Goal: Task Accomplishment & Management: Manage account settings

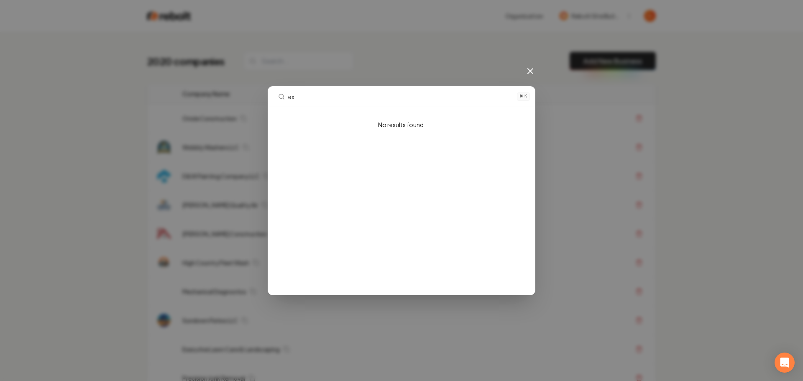
type input "e"
type input "r"
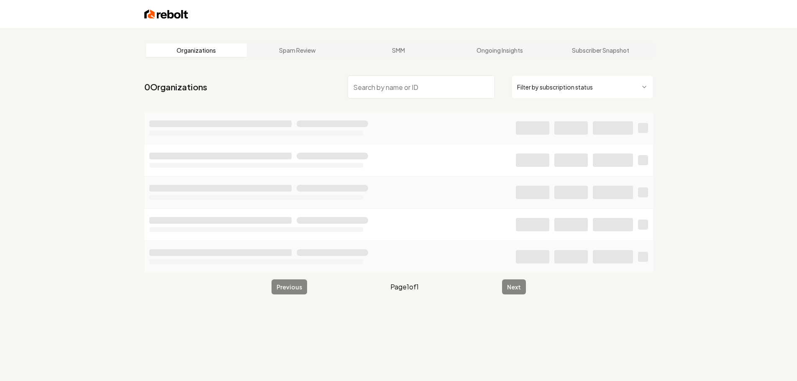
click at [448, 95] on input "search" at bounding box center [421, 86] width 147 height 23
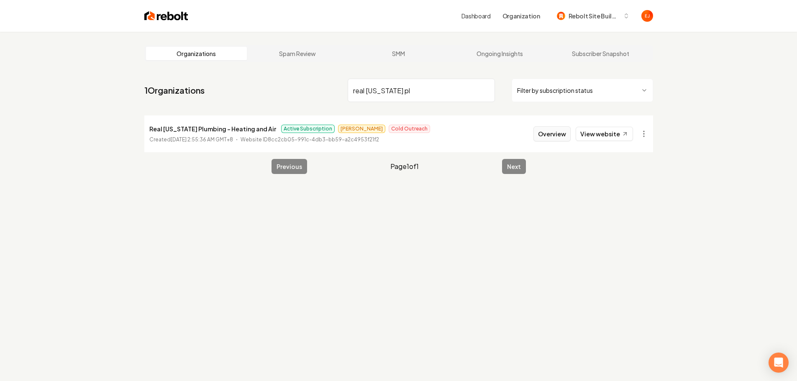
type input "real texas pl"
click at [555, 138] on button "Overview" at bounding box center [551, 133] width 37 height 15
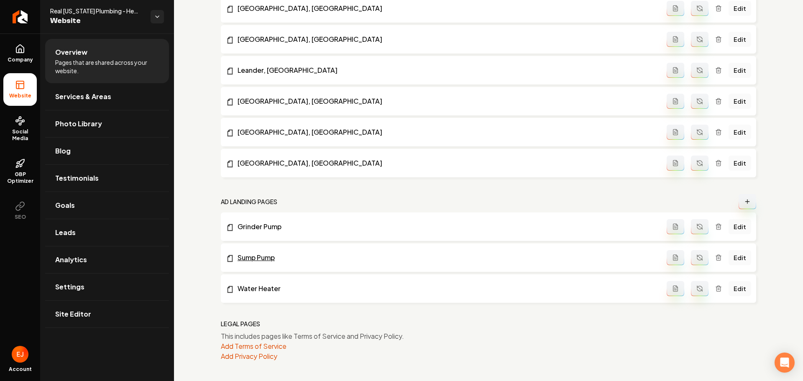
scroll to position [655, 0]
click at [734, 254] on link "Edit" at bounding box center [739, 257] width 23 height 15
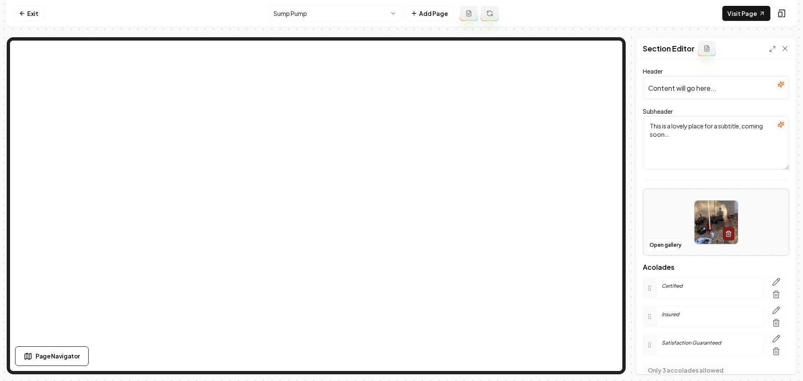
click at [697, 98] on input "Content will go here..." at bounding box center [716, 87] width 146 height 23
paste input "Protect Your Home with Expert Sump Pump Services"
type input "Protect Your Home with Expert Sump Pump Services"
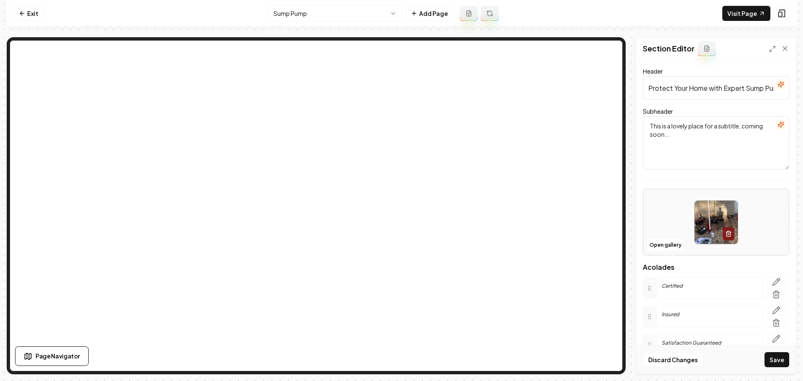
click at [682, 145] on textarea "This is a lovely place for a subtitle, coming soon..." at bounding box center [716, 143] width 146 height 54
paste textarea "Reliable installation, repair, and maintenance—serving Lago Vista & Greater Aus…"
type textarea "Reliable installation, repair, and maintenance—serving Lago Vista & Greater Aus…"
click at [783, 364] on button "Save" at bounding box center [776, 359] width 25 height 15
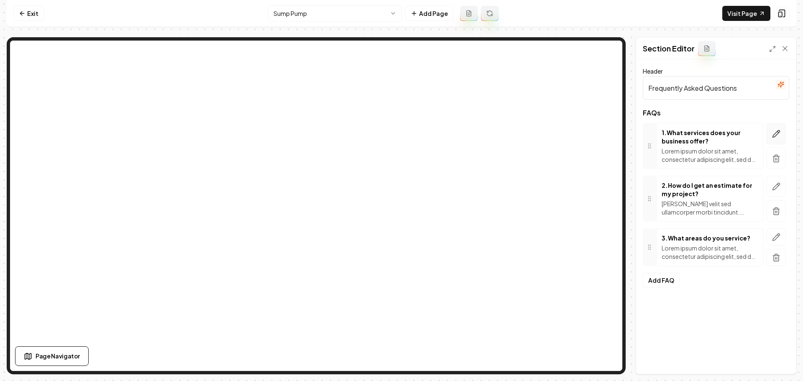
click at [772, 133] on icon "button" at bounding box center [776, 134] width 8 height 8
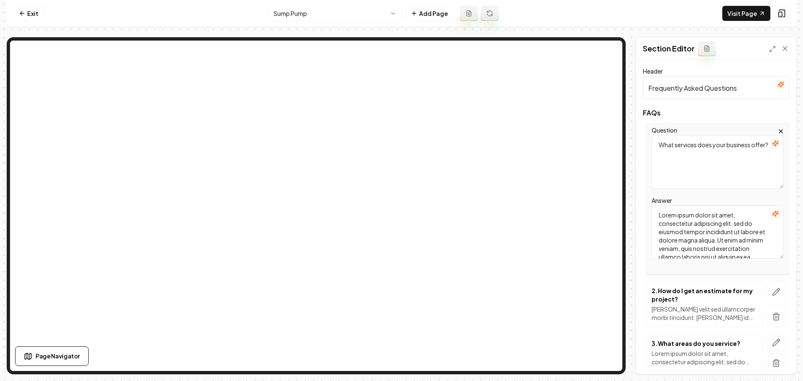
click at [696, 222] on textarea "Lorem ipsum dolor sit amet, consectetur adipiscing elit, sed do eiusmod tempor …" at bounding box center [718, 232] width 132 height 54
paste textarea "We provide complete water heater services, including installation, repair, and …"
type textarea "We provide complete water heater services, including installation, repair, and …"
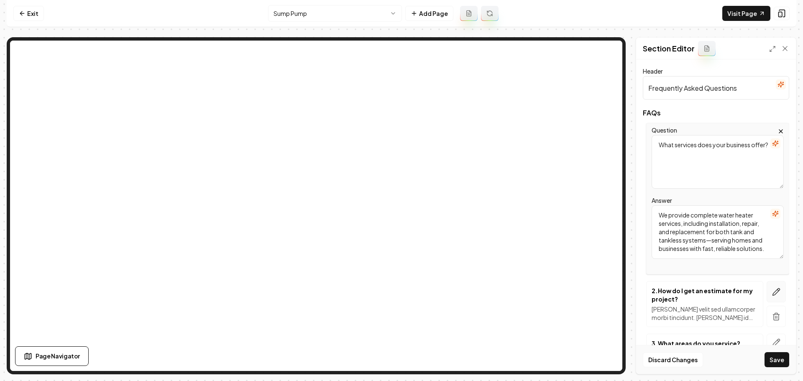
click at [775, 293] on button "button" at bounding box center [776, 291] width 19 height 21
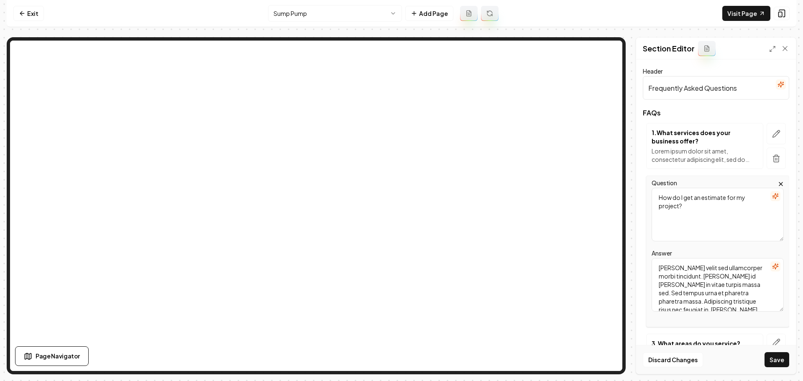
click at [717, 306] on textarea "Mattis ullamcorper velit sed ullamcorper morbi tincidunt. Quam id leo in vitae …" at bounding box center [718, 285] width 132 height 54
paste textarea "Simply give us a call or fill out our online form. We offer honest, upfront est…"
type textarea "Simply give us a call or fill out our online form. We offer honest, upfront est…"
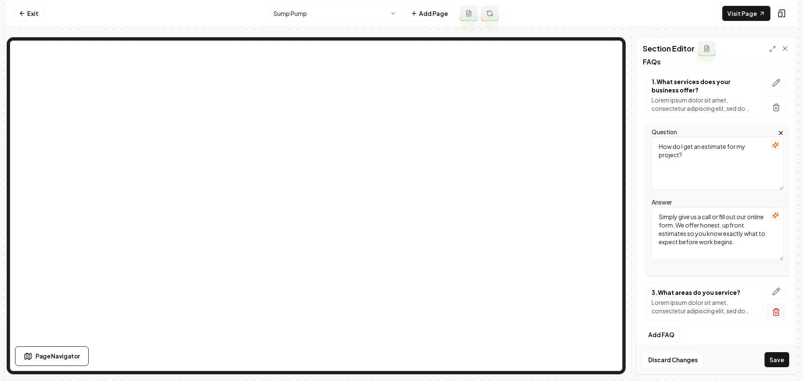
scroll to position [58, 0]
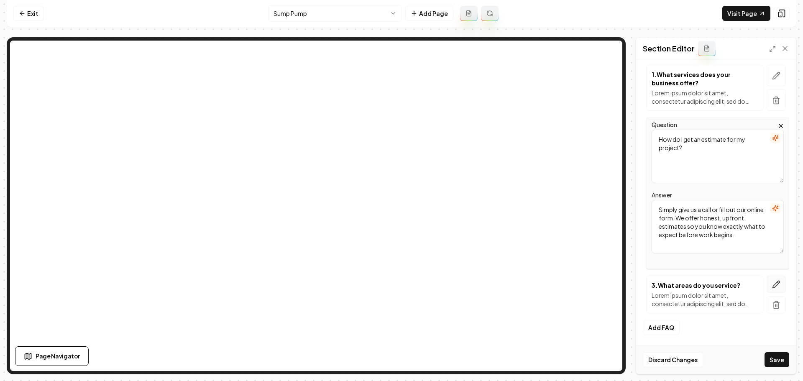
click at [772, 282] on icon "button" at bounding box center [776, 284] width 8 height 8
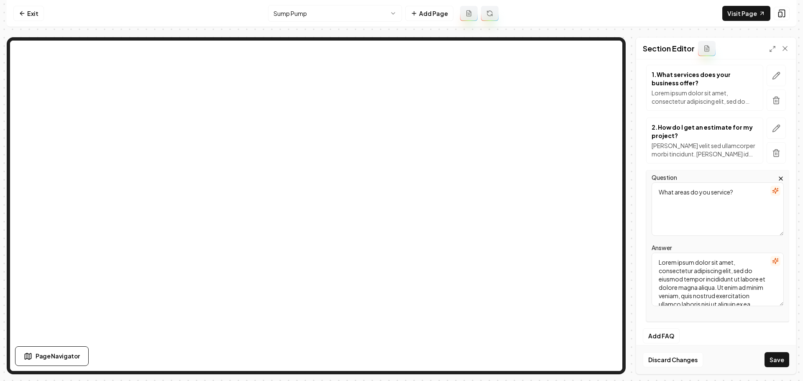
click at [703, 301] on textarea "Lorem ipsum dolor sit amet, consectetur adipiscing elit, sed do eiusmod tempor …" at bounding box center [718, 280] width 132 height 54
paste textarea "We proudly serve Lago Vista, Jonestown, Cedar Park, Leander, Round Rock, George…"
type textarea "We proudly serve Lago Vista, Jonestown, Cedar Park, Leander, Round Rock, George…"
click at [780, 356] on button "Save" at bounding box center [776, 359] width 25 height 15
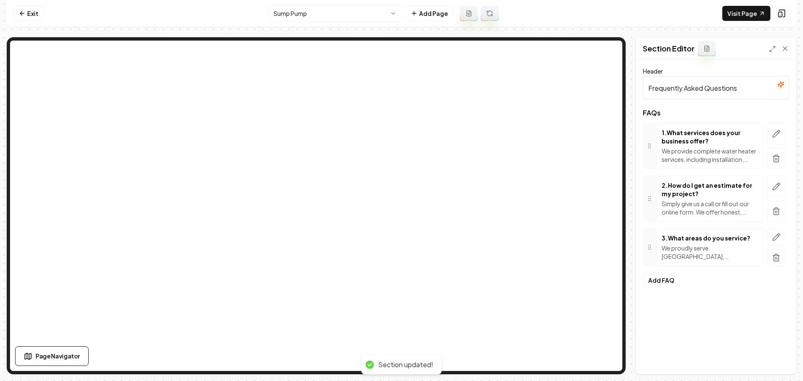
scroll to position [0, 0]
click at [36, 13] on link "Exit" at bounding box center [28, 13] width 31 height 15
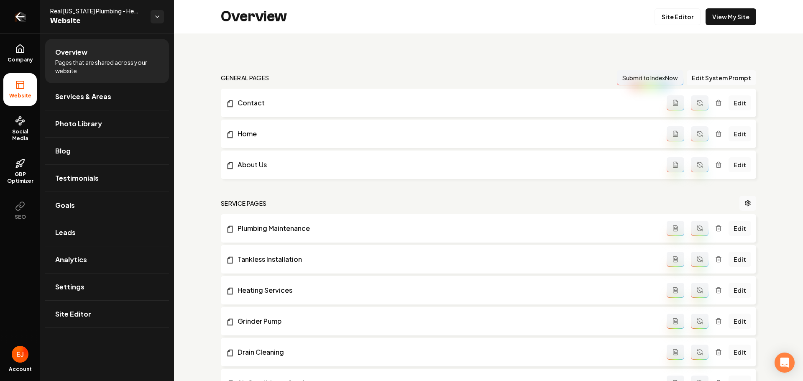
click at [23, 21] on icon "Return to dashboard" at bounding box center [19, 16] width 13 height 13
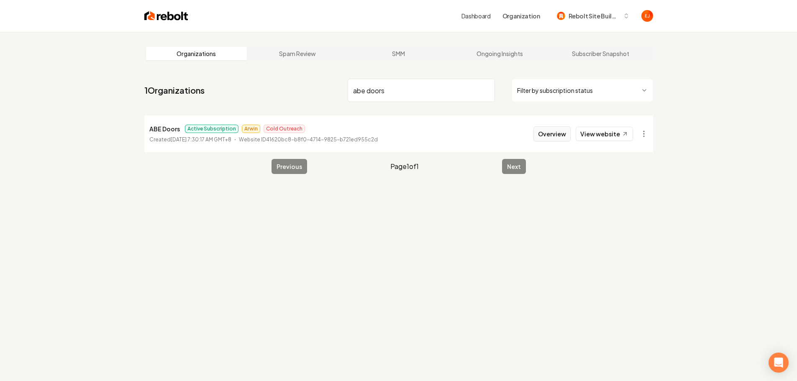
type input "abe doors"
click at [548, 134] on button "Overview" at bounding box center [551, 133] width 37 height 15
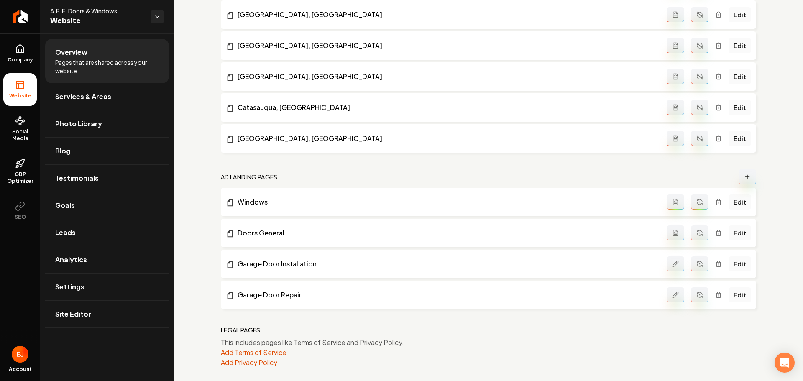
scroll to position [1150, 0]
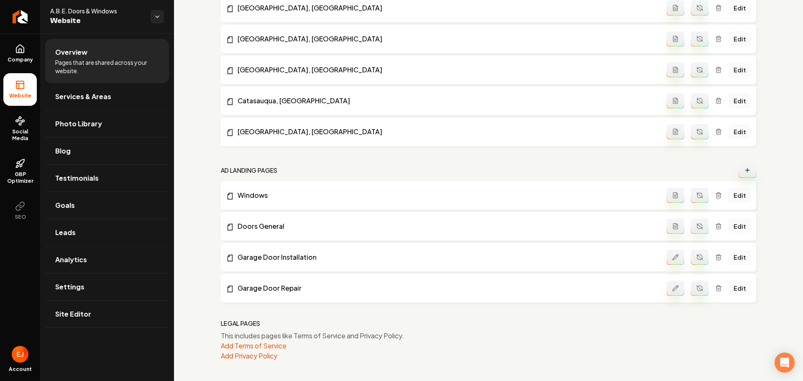
click at [734, 257] on link "Edit" at bounding box center [739, 257] width 23 height 15
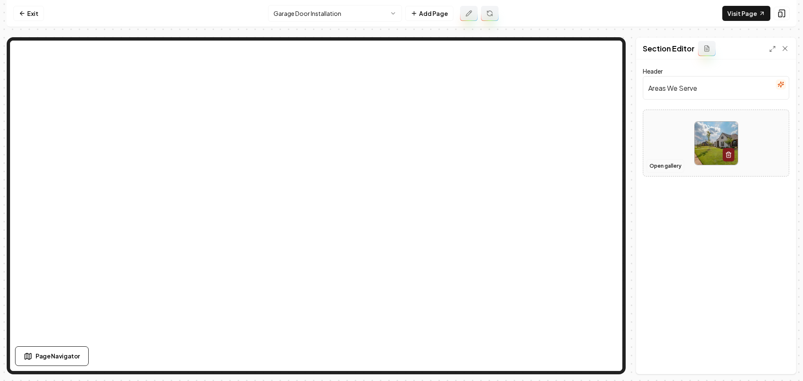
click at [673, 164] on button "Open gallery" at bounding box center [666, 165] width 38 height 13
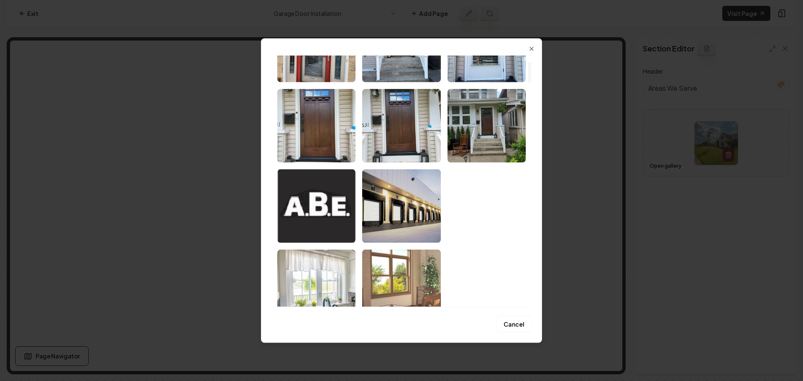
scroll to position [84, 0]
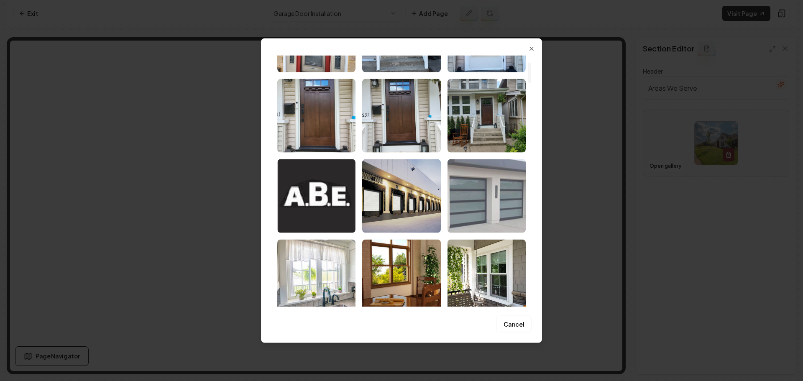
click at [480, 212] on img "Select image image_684a081cb13a102537ec411e.jpg" at bounding box center [486, 196] width 78 height 74
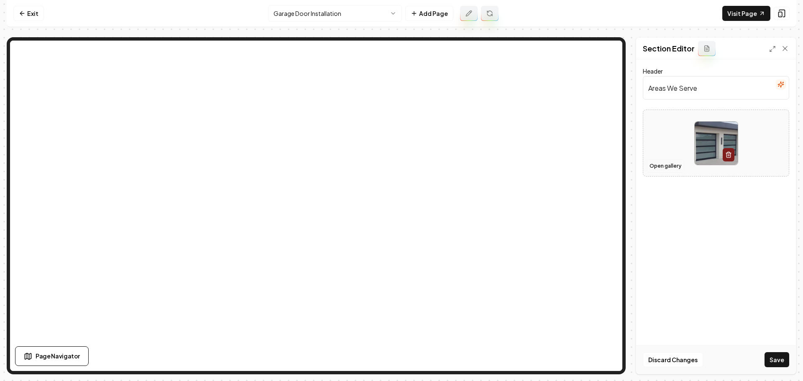
click at [667, 164] on button "Open gallery" at bounding box center [666, 165] width 38 height 13
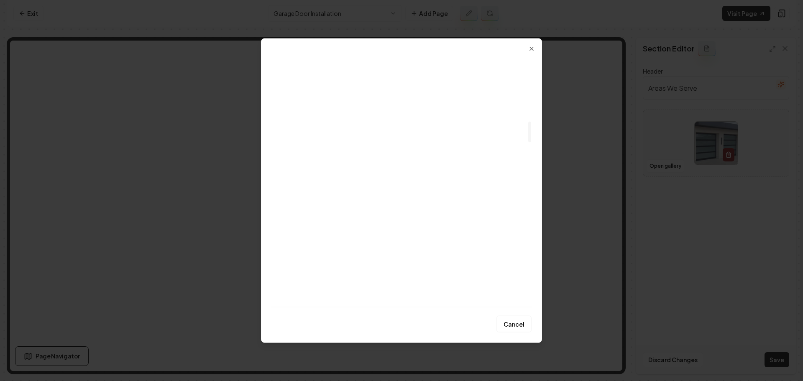
scroll to position [732, 0]
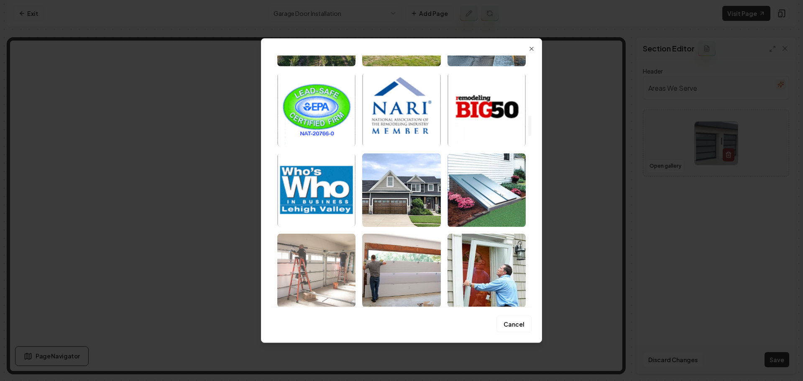
click at [326, 265] on img "Select image image_68371c6f432c476416be0e4e.jpg" at bounding box center [316, 270] width 78 height 74
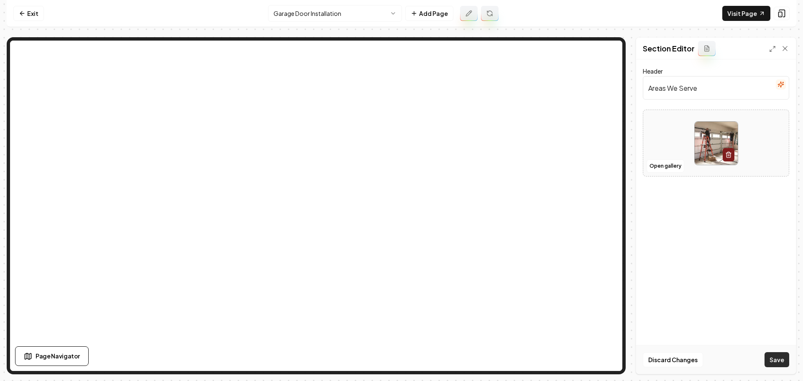
click at [774, 363] on button "Save" at bounding box center [776, 359] width 25 height 15
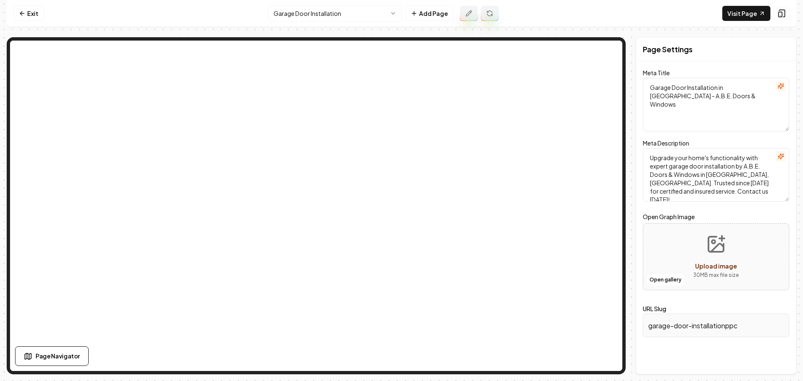
scroll to position [0, 0]
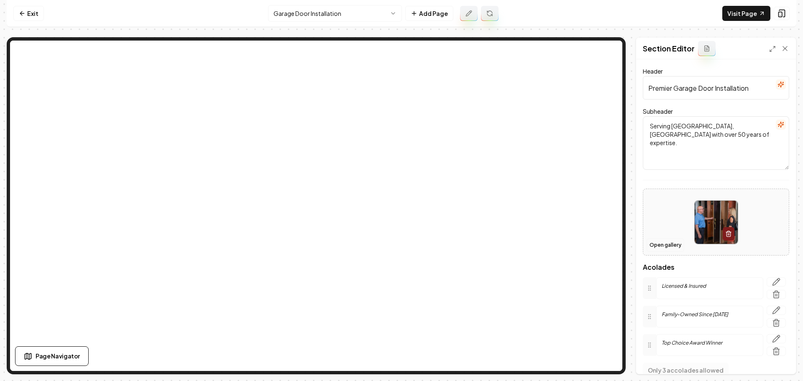
click at [676, 239] on button "Open gallery" at bounding box center [666, 244] width 38 height 13
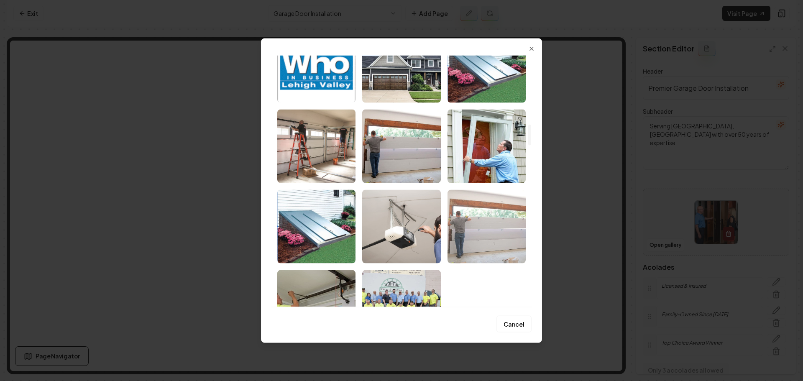
scroll to position [920, 0]
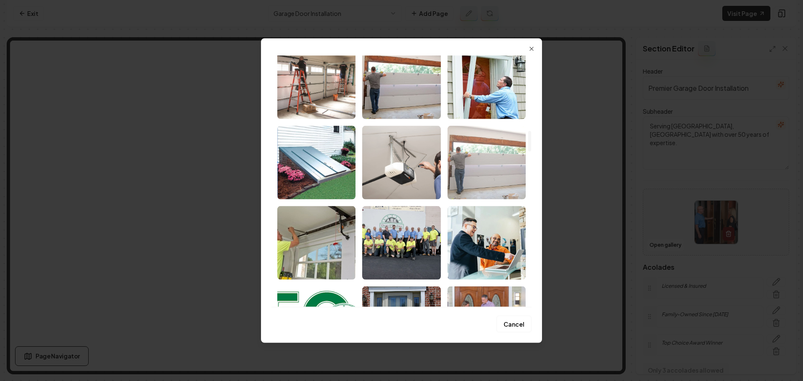
click at [477, 195] on img "Select image image_68371ac0432c476416aff4b7.webp" at bounding box center [486, 162] width 78 height 74
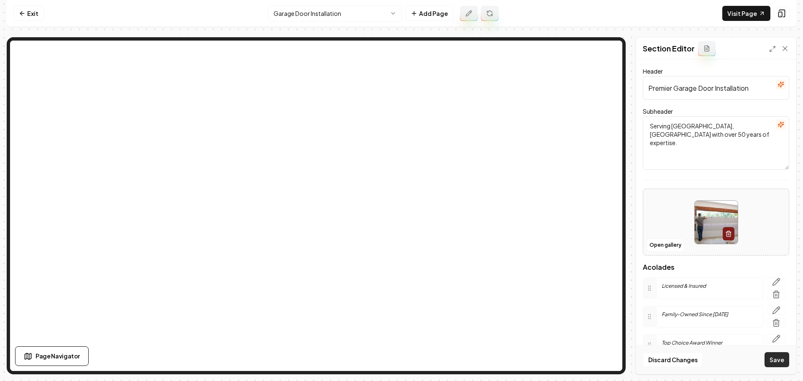
click at [773, 360] on button "Save" at bounding box center [776, 359] width 25 height 15
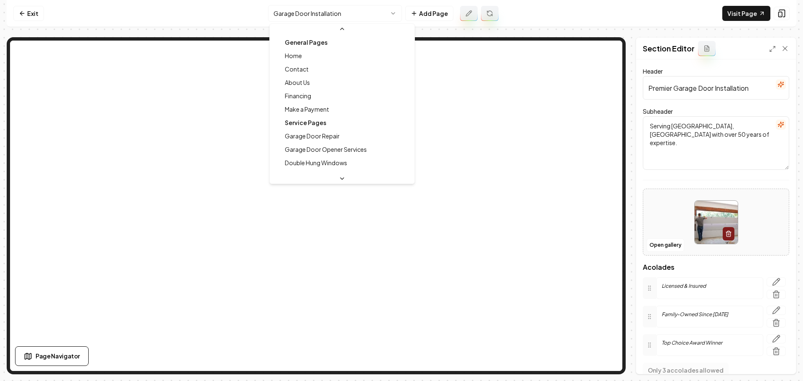
click at [380, 12] on html "Computer Required This feature is only available on a computer. Please switch t…" at bounding box center [401, 190] width 803 height 381
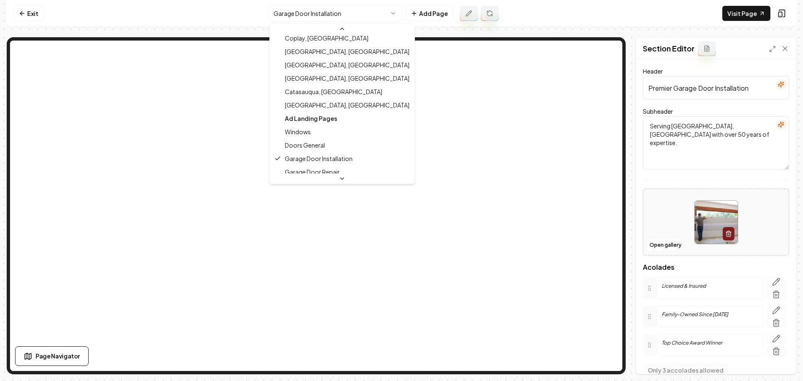
scroll to position [456, 0]
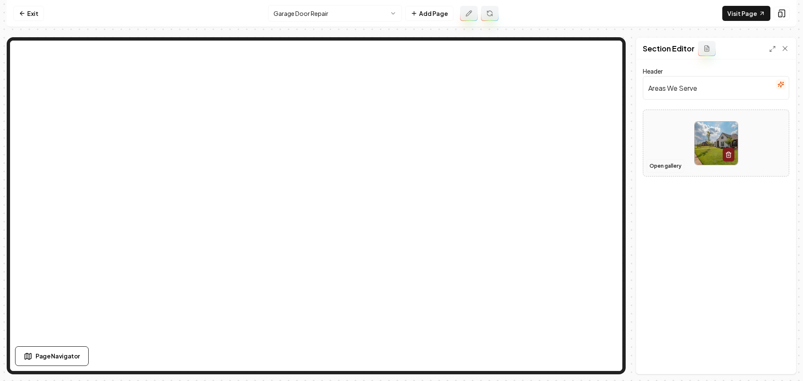
click at [667, 167] on button "Open gallery" at bounding box center [666, 165] width 38 height 13
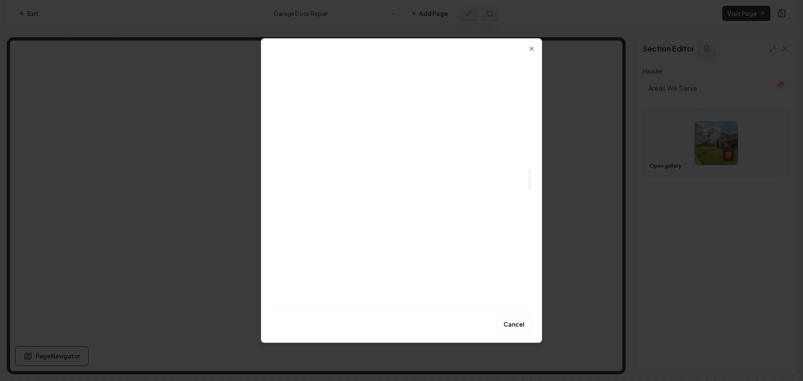
scroll to position [1464, 0]
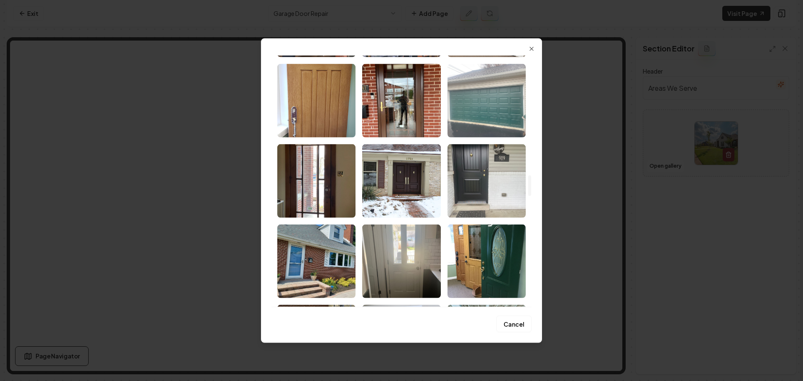
click at [494, 118] on img "Select image image_6836736d432c4764165f2208.jpeg" at bounding box center [486, 101] width 78 height 74
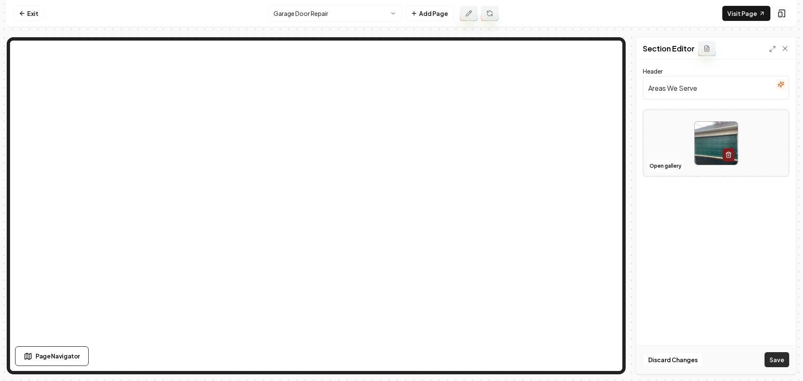
click at [780, 360] on button "Save" at bounding box center [776, 359] width 25 height 15
click at [31, 19] on link "Exit" at bounding box center [28, 13] width 31 height 15
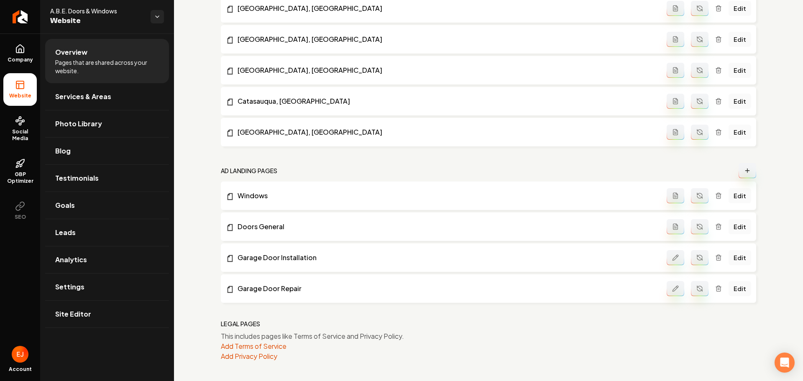
scroll to position [1150, 0]
click at [698, 291] on button "Main content area" at bounding box center [700, 288] width 18 height 15
click at [699, 258] on button "Main content area" at bounding box center [700, 257] width 18 height 15
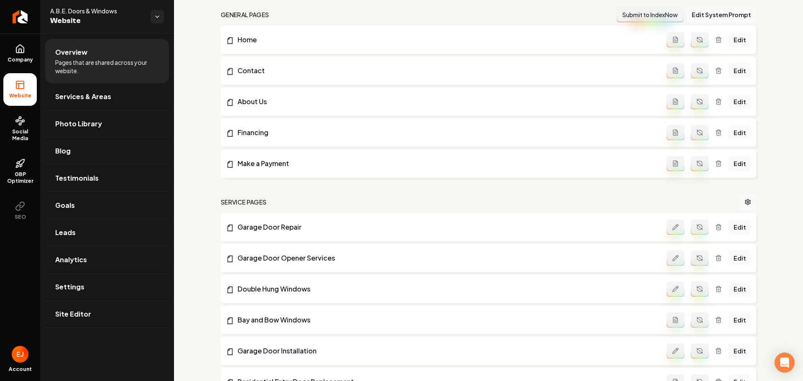
scroll to position [0, 0]
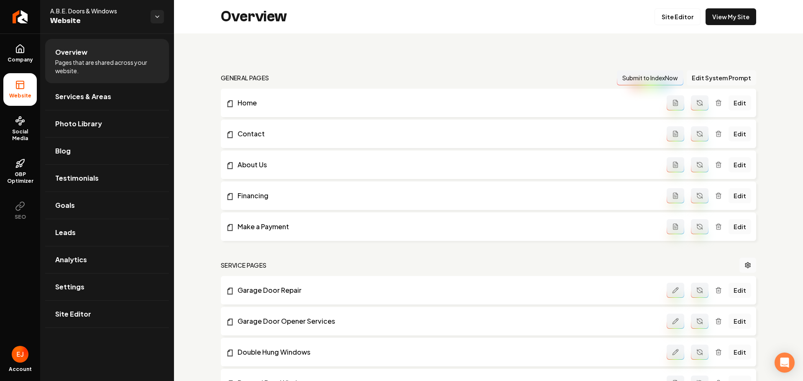
click at [707, 80] on button "Edit System Prompt" at bounding box center [721, 77] width 69 height 15
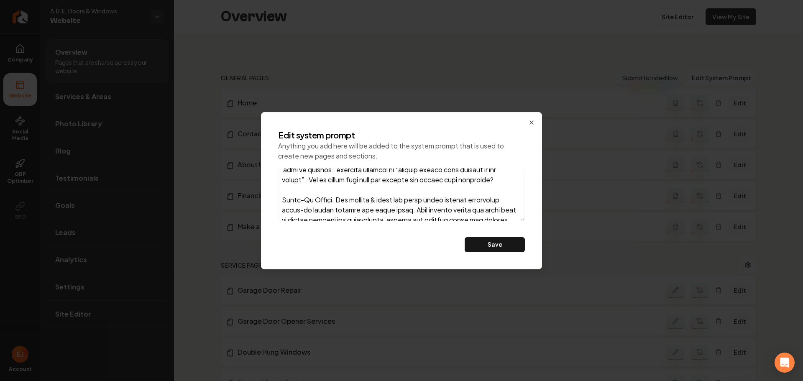
scroll to position [255, 0]
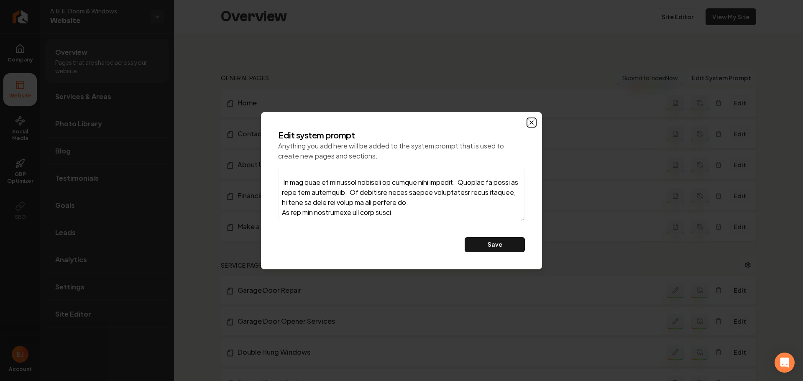
click at [531, 125] on icon "button" at bounding box center [531, 122] width 7 height 7
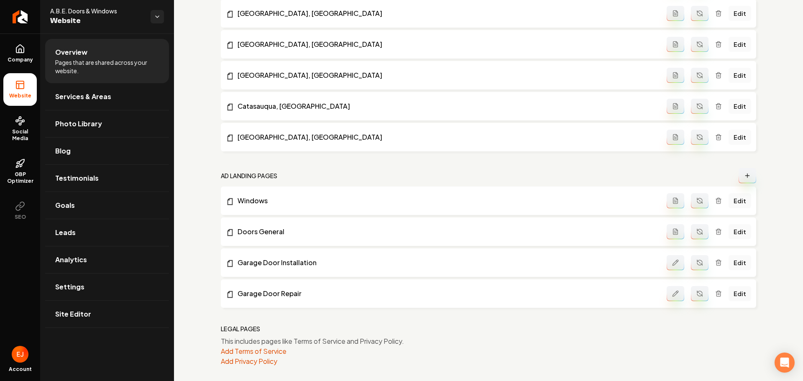
scroll to position [1150, 0]
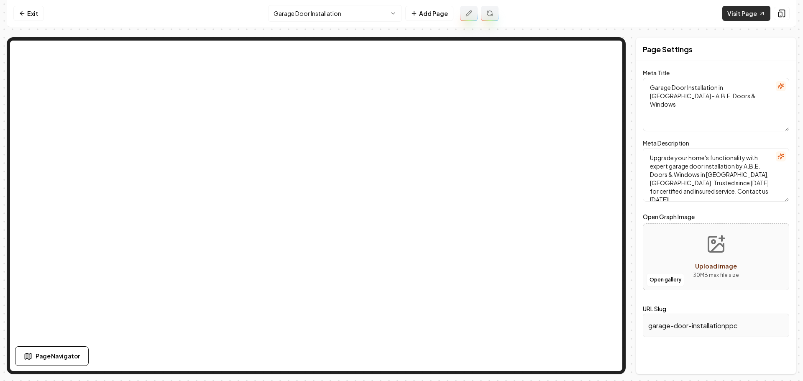
click at [731, 19] on link "Visit Page" at bounding box center [746, 13] width 48 height 15
